Goal: Book appointment/travel/reservation

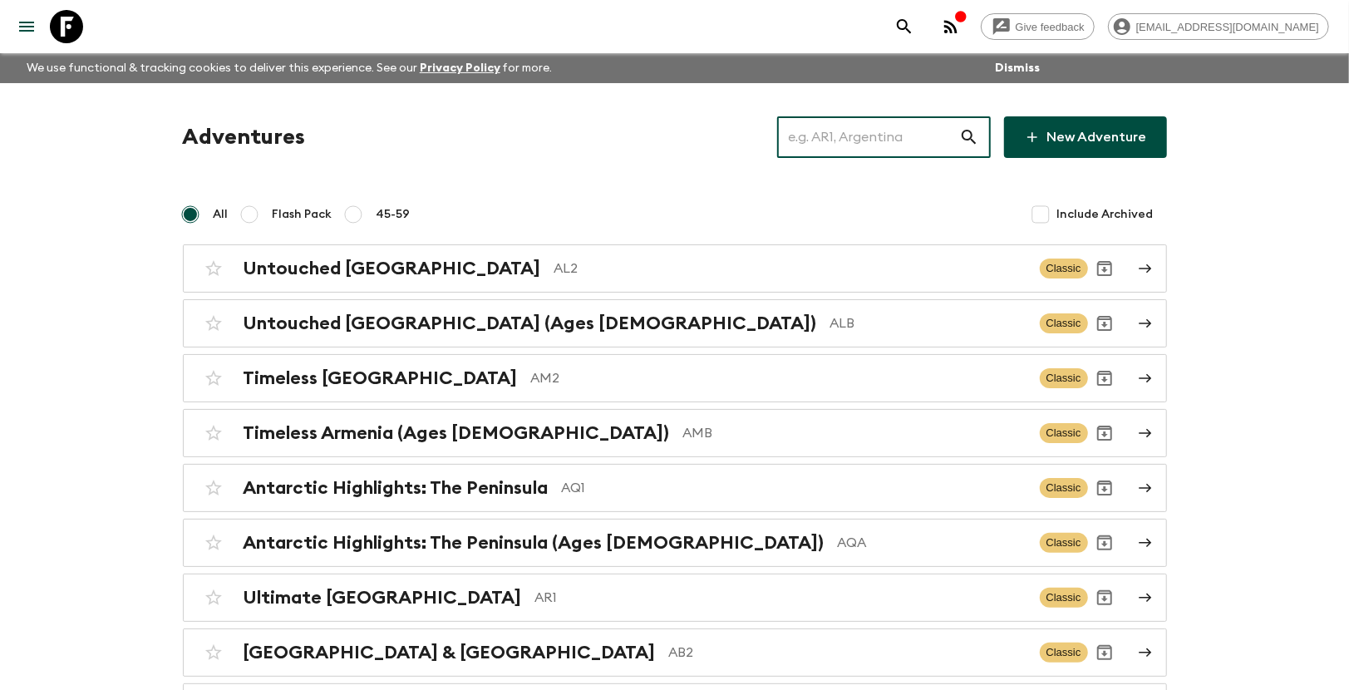
click at [921, 135] on input "text" at bounding box center [868, 137] width 182 height 47
click at [849, 135] on input "text" at bounding box center [868, 137] width 182 height 47
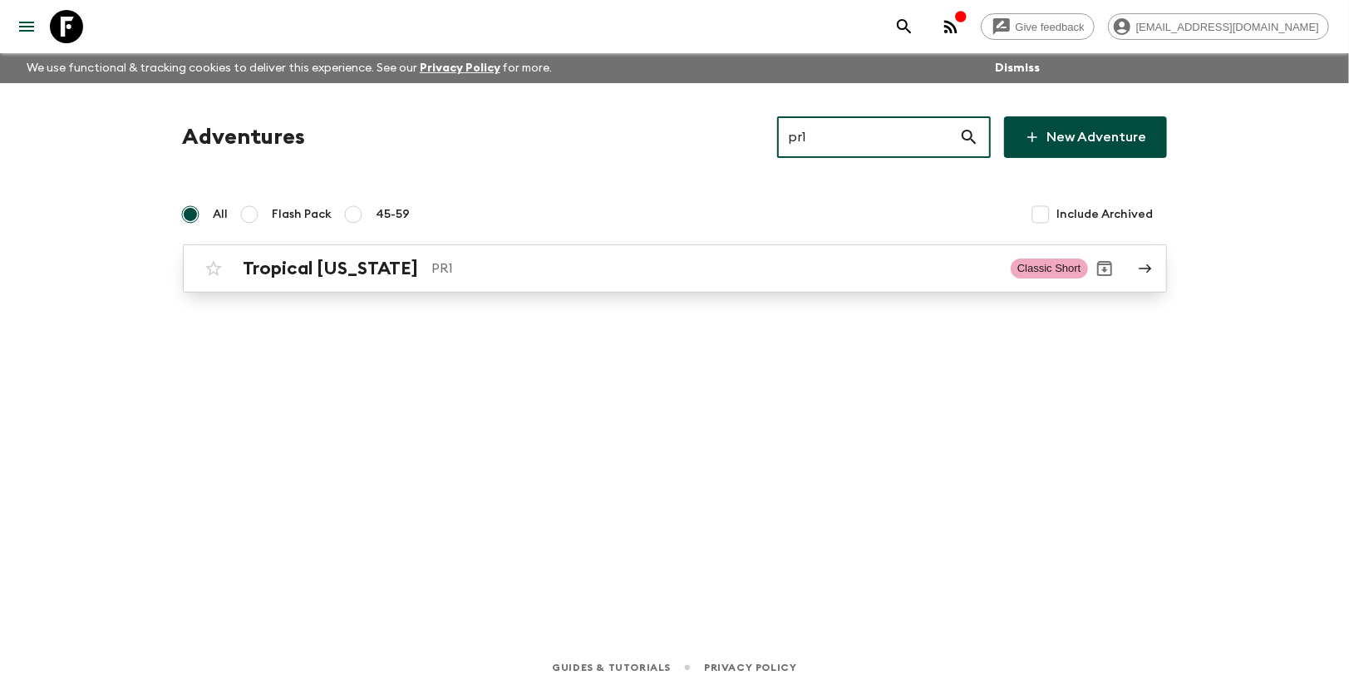
type input "pr1"
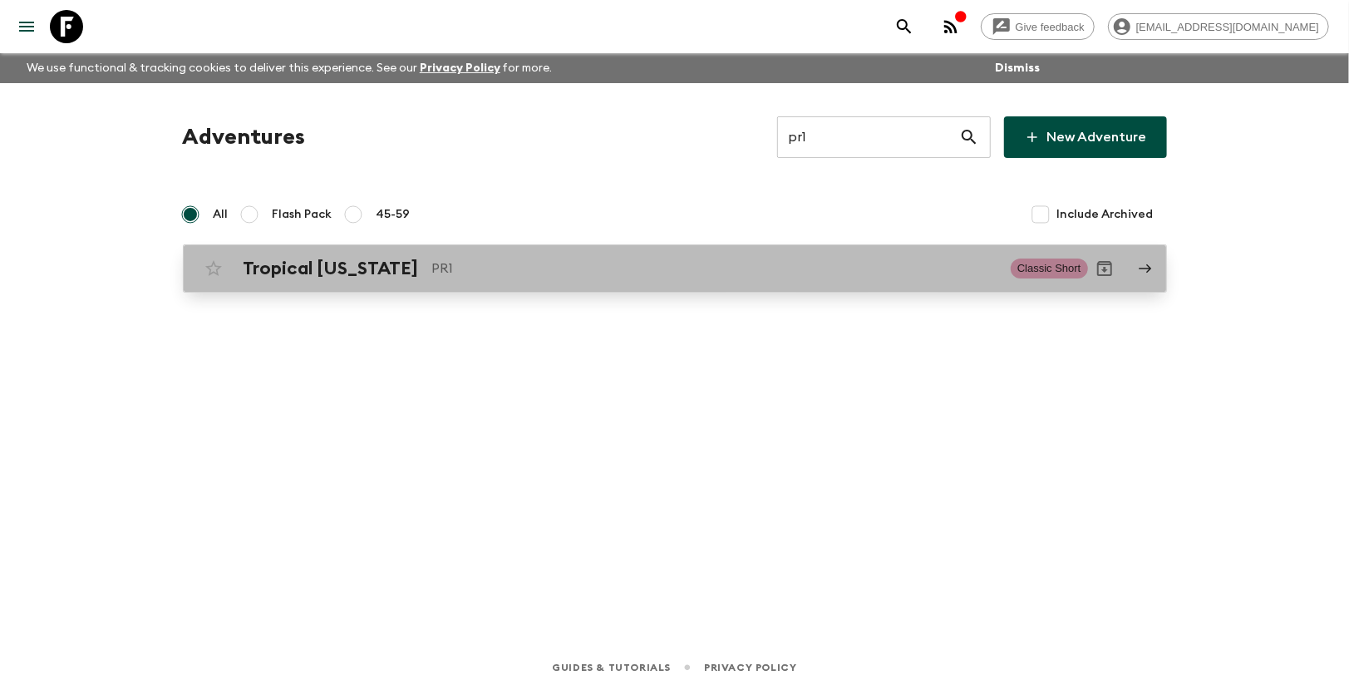
click at [409, 279] on h2 "Tropical [US_STATE]" at bounding box center [331, 269] width 175 height 22
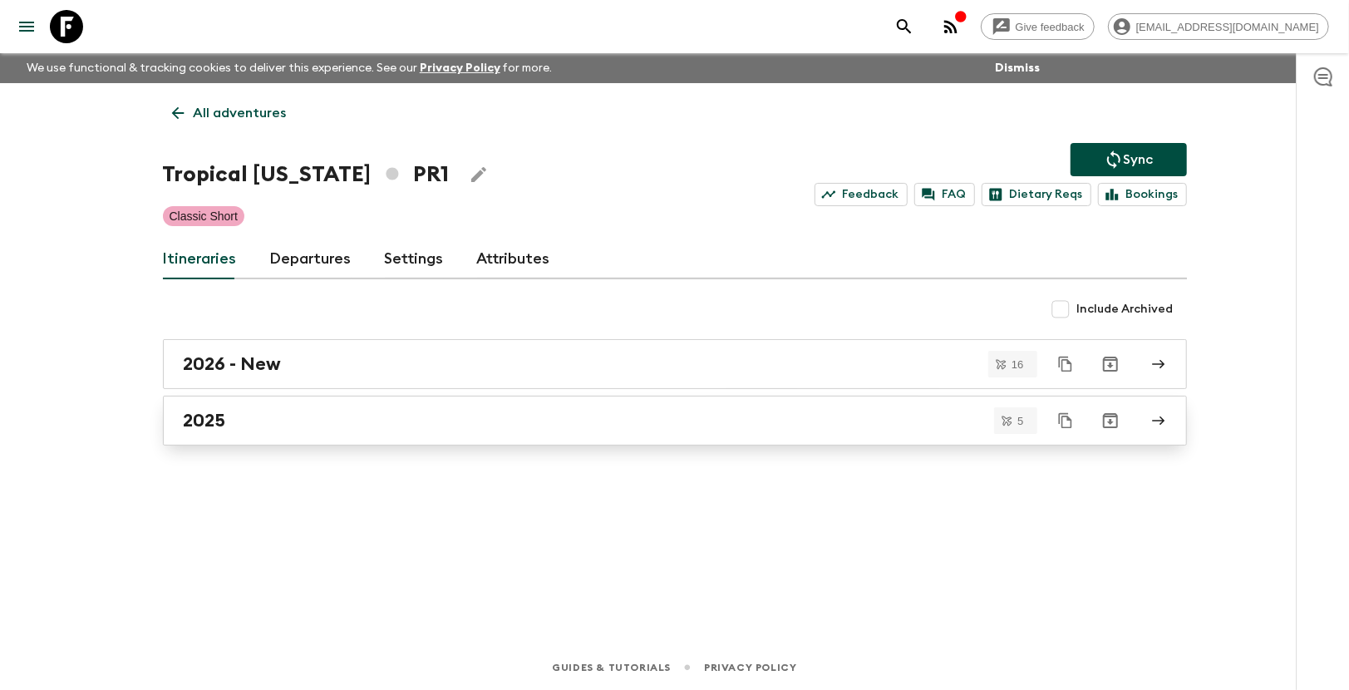
click at [342, 421] on div "2025" at bounding box center [659, 421] width 951 height 22
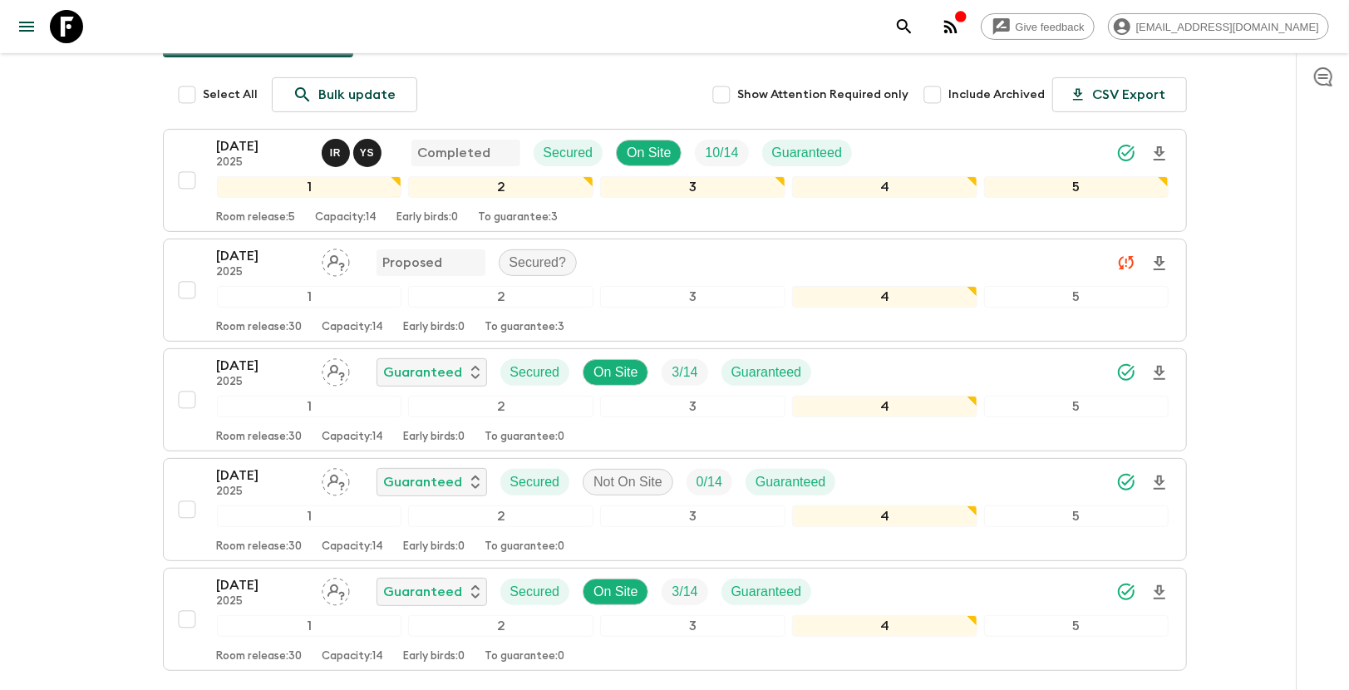
scroll to position [227, 0]
